Goal: Find specific page/section: Find specific page/section

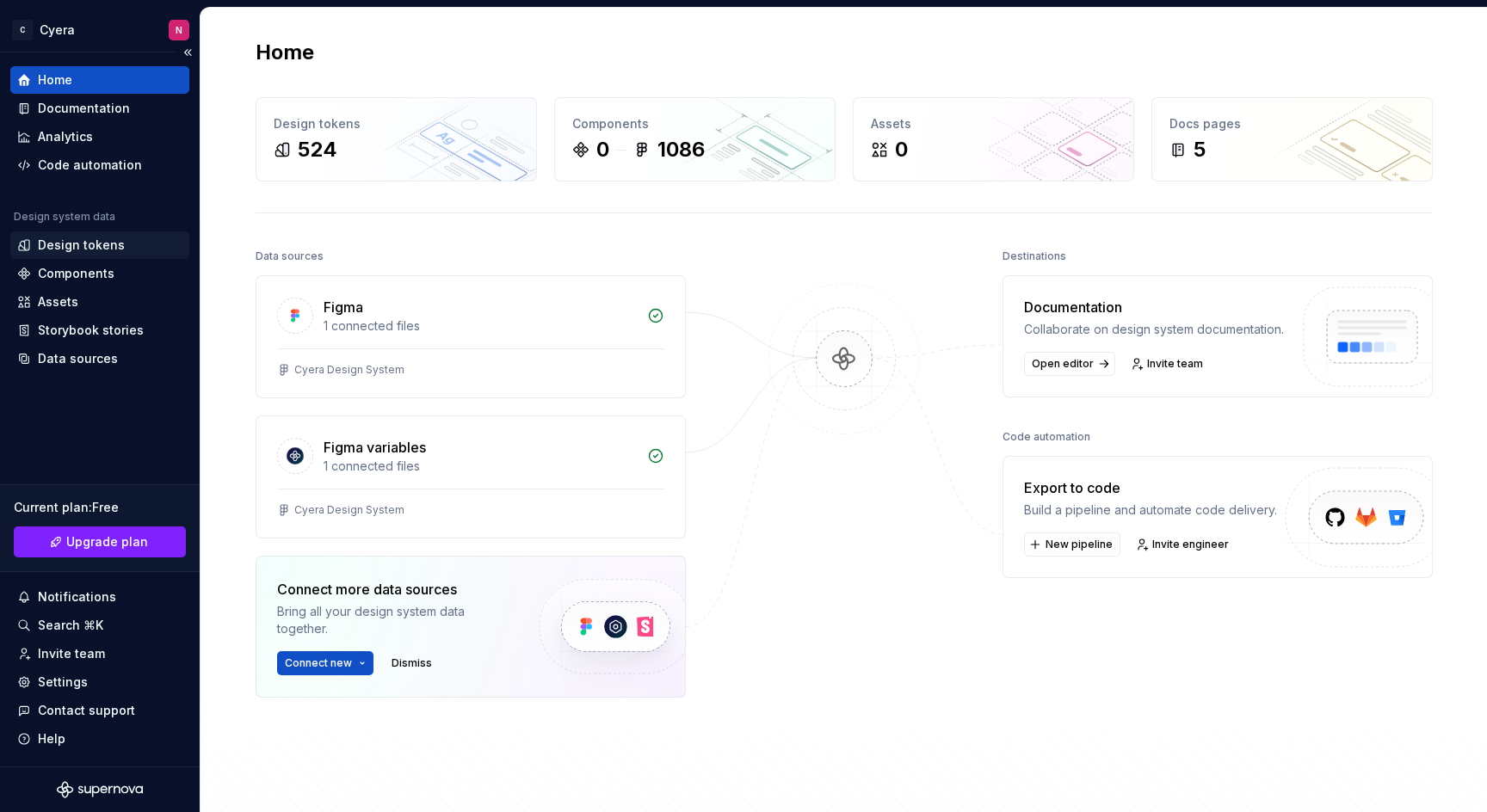
click at [124, 250] on div "Design tokens" at bounding box center [100, 245] width 165 height 18
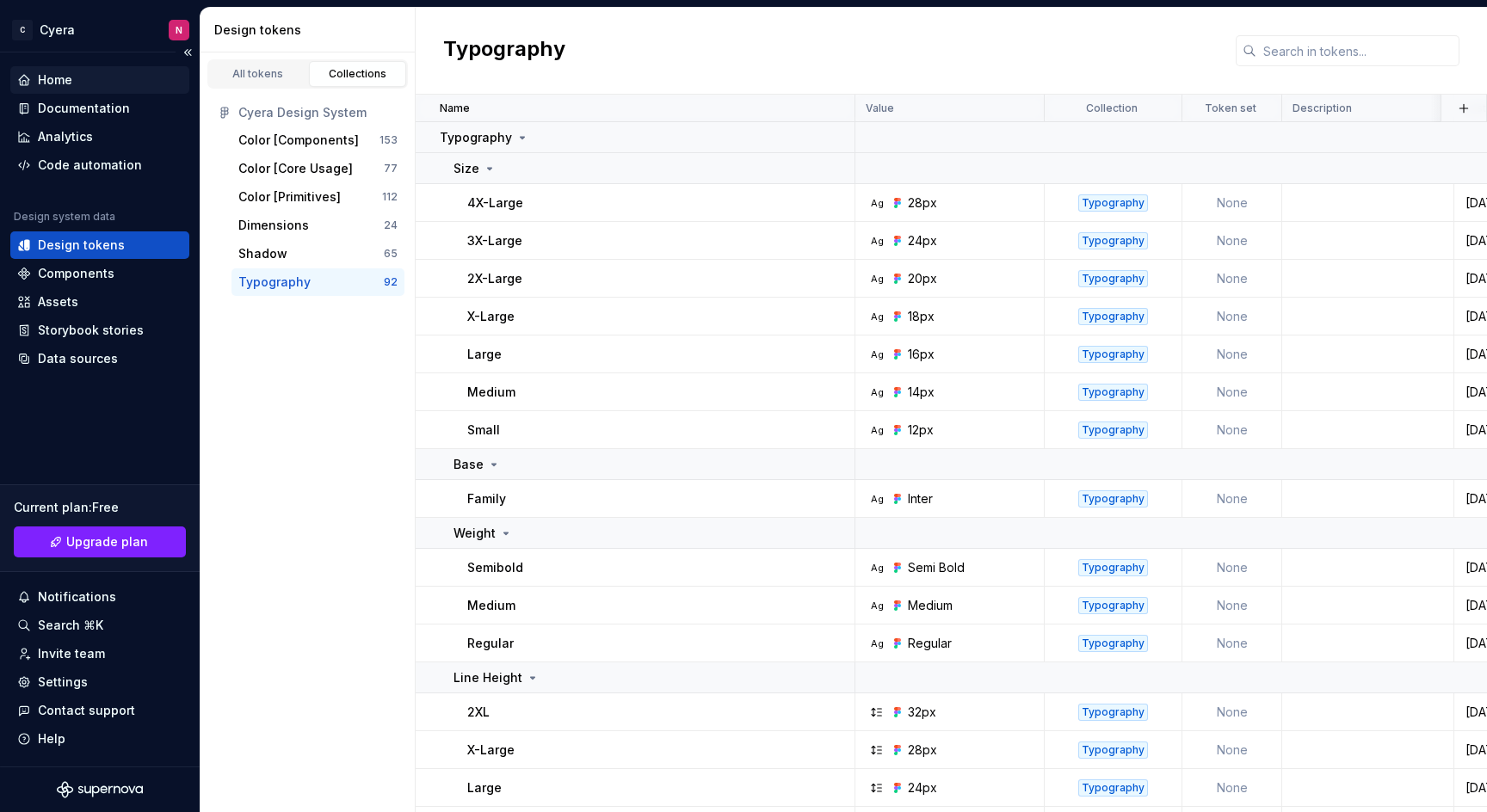
click at [64, 68] on div "Home" at bounding box center [100, 80] width 179 height 27
